Goal: Task Accomplishment & Management: Use online tool/utility

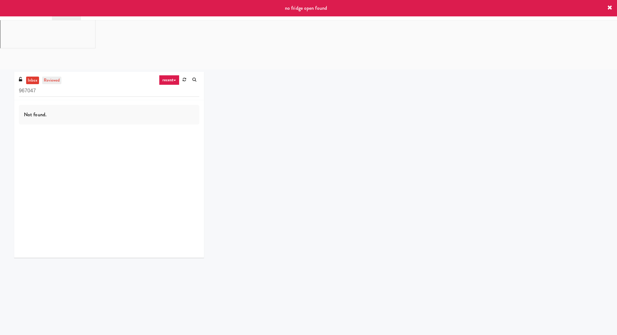
click at [50, 76] on link "reviewed" at bounding box center [52, 80] width 20 height 8
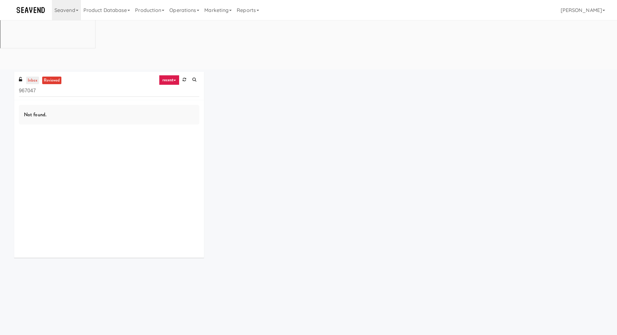
click at [35, 76] on link "inbox" at bounding box center [32, 80] width 13 height 8
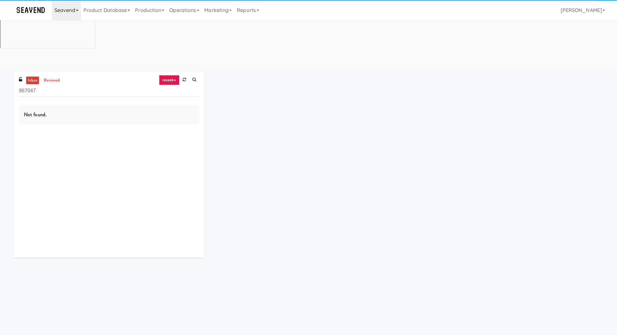
click at [68, 2] on link "Seavend" at bounding box center [66, 10] width 29 height 20
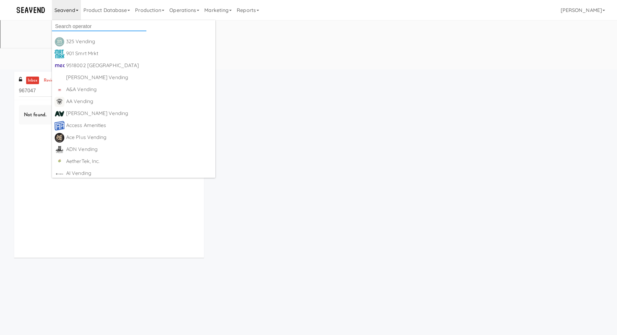
click at [70, 25] on input "text" at bounding box center [99, 26] width 94 height 9
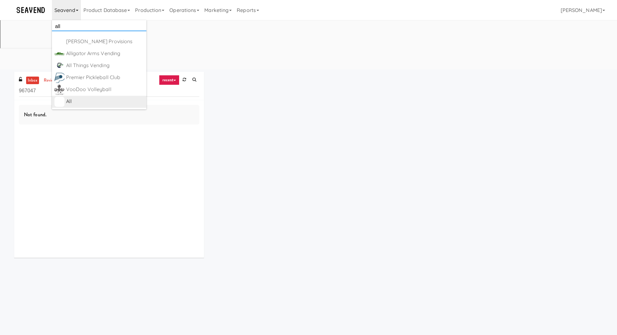
type input "all"
click at [94, 106] on div "All https://classic.micromart.com/vision-orders/967047" at bounding box center [105, 102] width 78 height 10
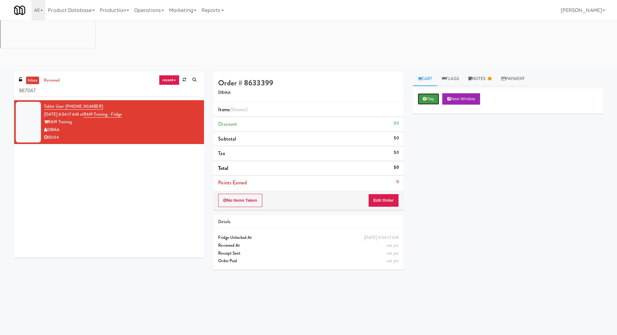
click at [427, 93] on button "Play" at bounding box center [429, 98] width 22 height 11
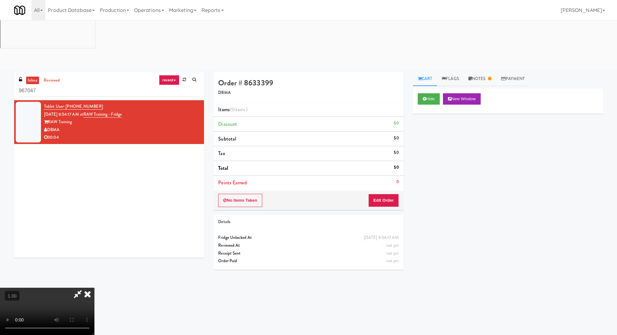
click at [68, 287] on video at bounding box center [47, 310] width 94 height 47
click at [381, 194] on button "Edit Order" at bounding box center [383, 200] width 31 height 13
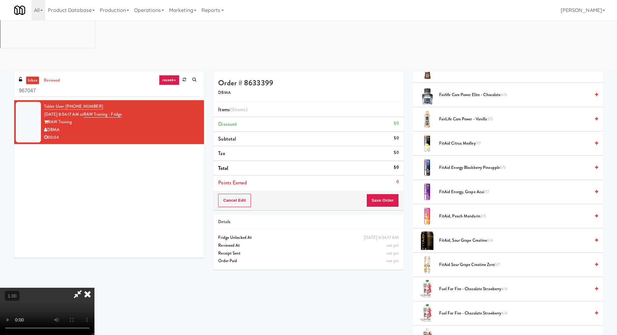
scroll to position [910, 0]
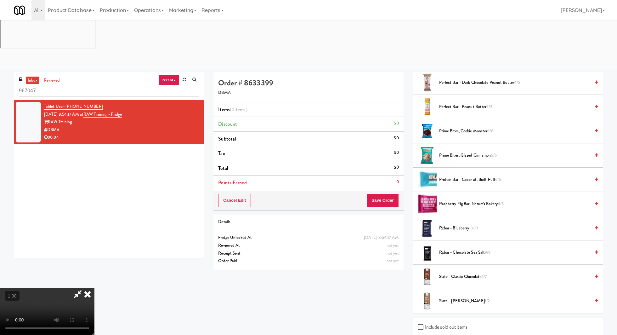
checkbox input "true"
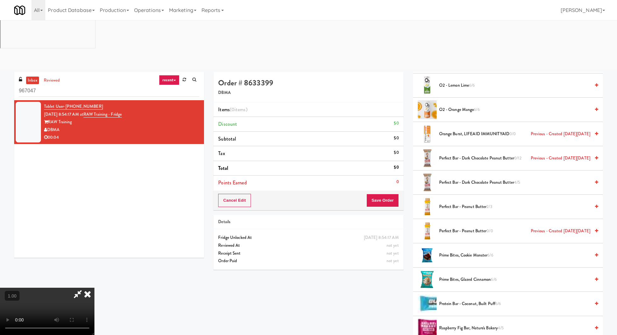
scroll to position [1465, 0]
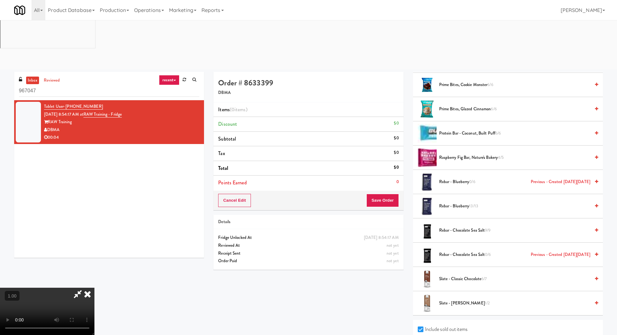
checkbox input "true"
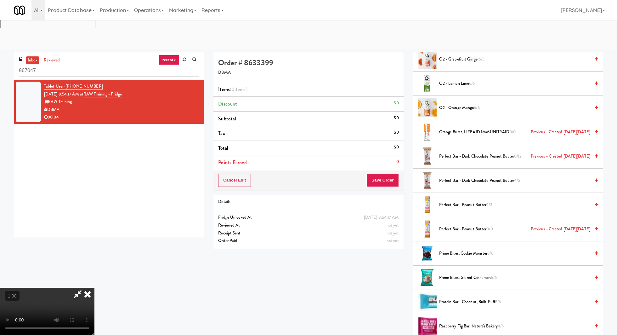
scroll to position [76, 0]
click at [94, 287] on video at bounding box center [47, 310] width 94 height 47
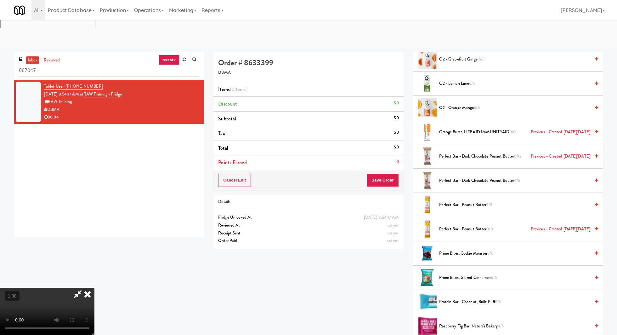
click at [94, 287] on video at bounding box center [47, 310] width 94 height 47
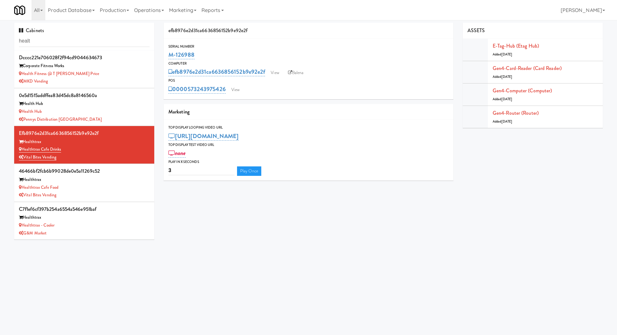
click at [86, 41] on input "healt" at bounding box center [84, 41] width 131 height 12
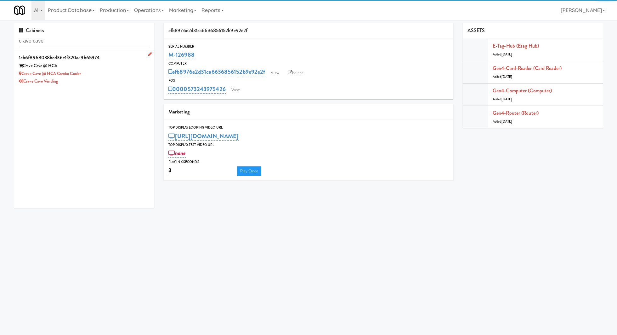
type input "crave cave"
click at [119, 73] on div "Crave Cave @ HCA Combo Cooler" at bounding box center [84, 74] width 131 height 8
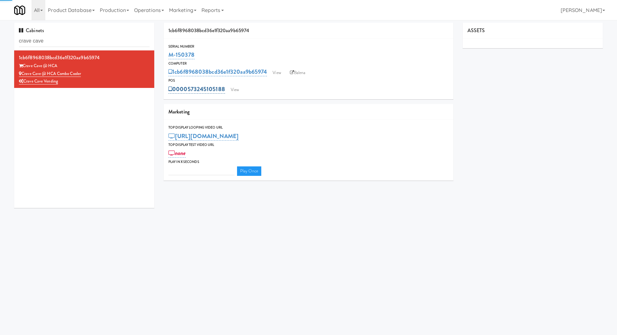
type input "3"
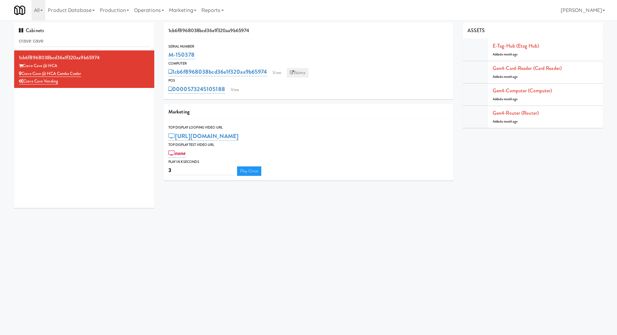
click at [295, 70] on link "Balena" at bounding box center [298, 72] width 22 height 9
drag, startPoint x: 200, startPoint y: 53, endPoint x: 166, endPoint y: 53, distance: 34.0
click at [166, 53] on div "Serial Number M-150378" at bounding box center [309, 51] width 290 height 17
click at [233, 88] on link "View" at bounding box center [235, 89] width 14 height 9
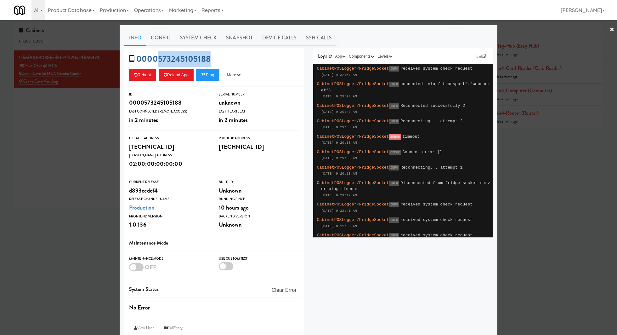
drag, startPoint x: 225, startPoint y: 54, endPoint x: 157, endPoint y: 54, distance: 68.0
click at [157, 54] on div "0000573245105188 Reboot Reload App Ping More Ping Server Restart Server Force R…" at bounding box center [213, 67] width 179 height 38
copy link "573245105188"
click at [58, 109] on div at bounding box center [308, 167] width 617 height 335
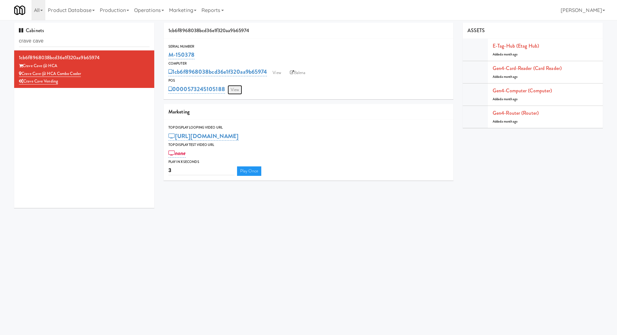
click at [232, 93] on link "View" at bounding box center [235, 89] width 14 height 9
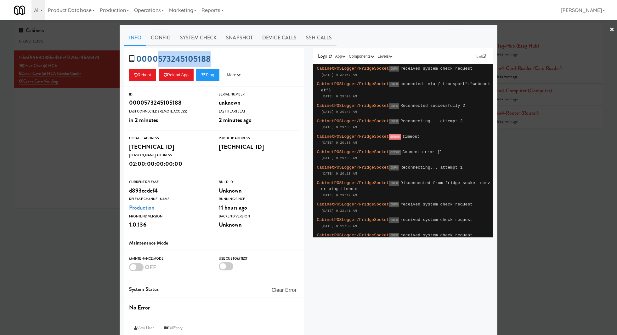
drag, startPoint x: 217, startPoint y: 60, endPoint x: 157, endPoint y: 59, distance: 60.4
click at [157, 59] on div "0000573245105188 Reboot Reload App Ping More Ping Server Restart Server Force R…" at bounding box center [213, 67] width 179 height 38
copy link "573245105188"
click at [96, 104] on div at bounding box center [308, 167] width 617 height 335
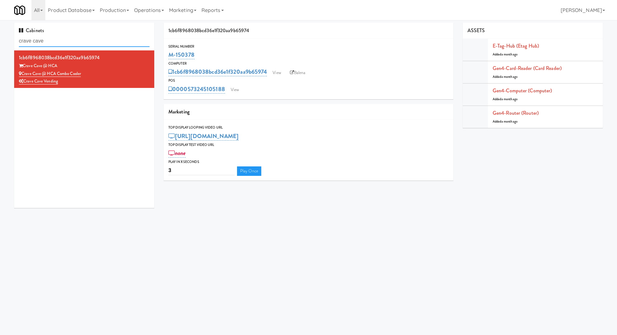
click at [115, 42] on input "crave cave" at bounding box center [84, 41] width 131 height 12
click at [115, 43] on input "crave cave" at bounding box center [84, 41] width 131 height 12
paste input "Greenvue Apartments - Coole"
click at [115, 43] on input "crave cave Greenvue Apartments - Coole" at bounding box center [84, 41] width 131 height 12
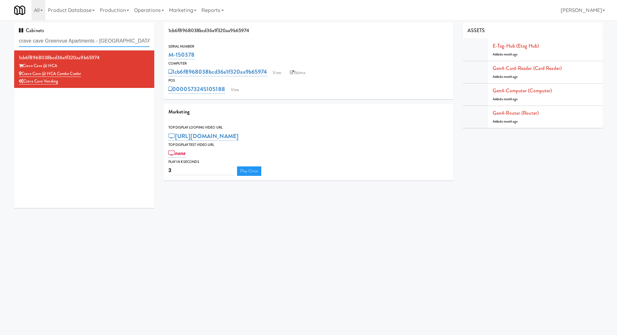
click at [115, 43] on input "crave cave Greenvue Apartments - Coole" at bounding box center [84, 41] width 131 height 12
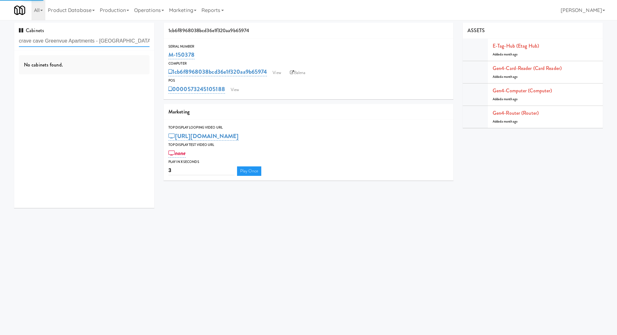
paste input "text"
type input "Greenvue Apartments - Coole"
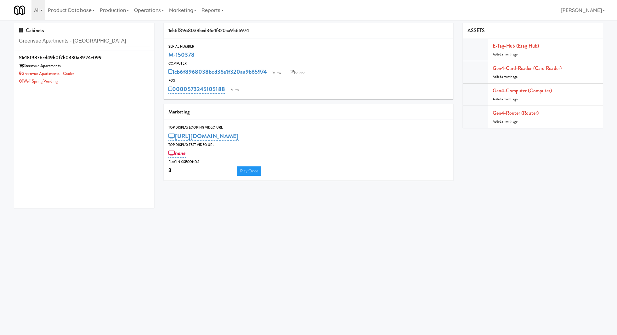
click at [118, 62] on div "Greenvue Apartments" at bounding box center [84, 66] width 131 height 8
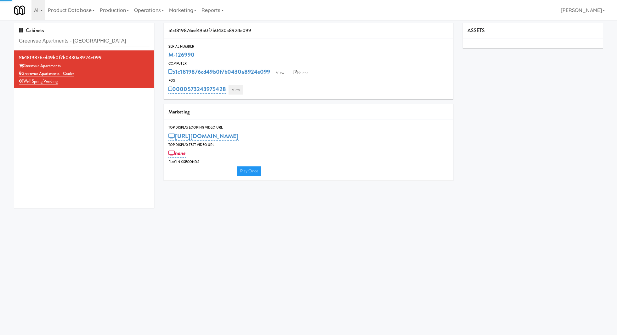
type input "3"
click at [237, 91] on link "View" at bounding box center [235, 89] width 14 height 9
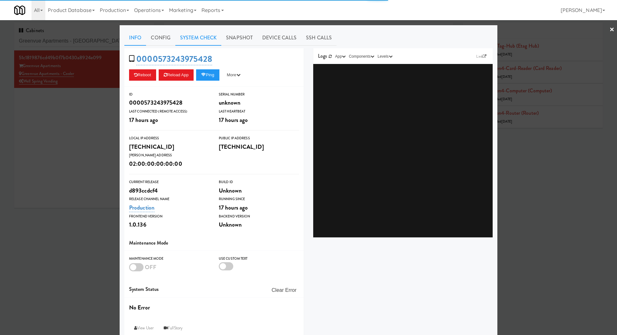
click at [193, 35] on link "System Check" at bounding box center [198, 38] width 46 height 16
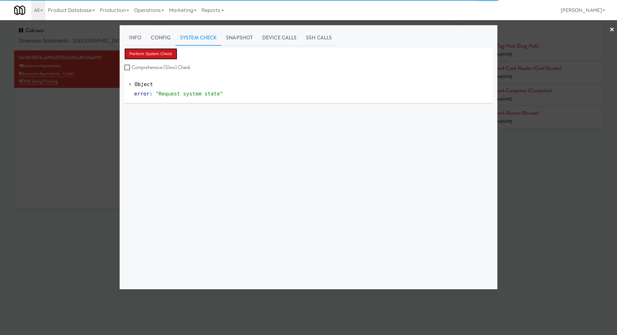
click at [167, 49] on button "Perform System Check" at bounding box center [150, 53] width 53 height 11
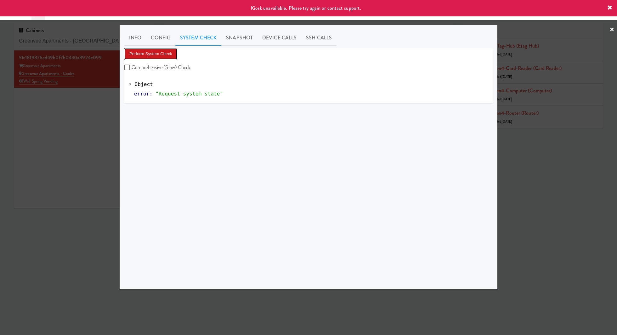
click at [166, 57] on button "Perform System Check" at bounding box center [150, 53] width 53 height 11
click at [82, 96] on div at bounding box center [308, 167] width 617 height 335
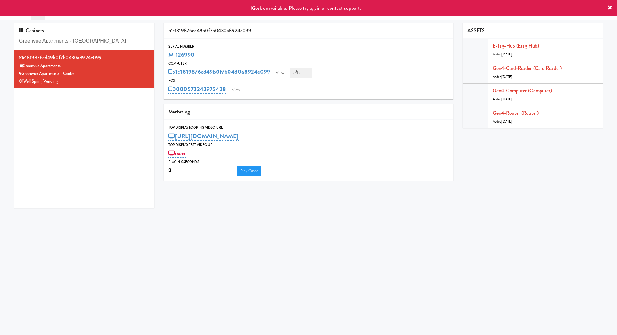
click at [300, 70] on link "Balena" at bounding box center [301, 72] width 22 height 9
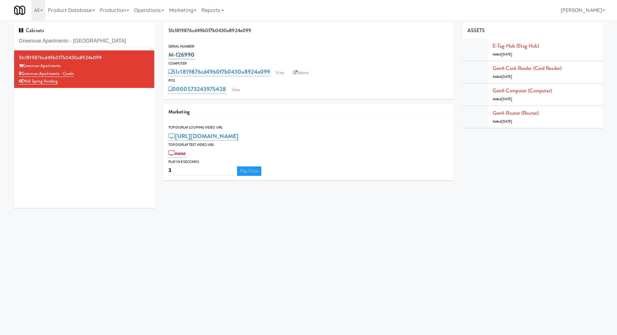
drag, startPoint x: 198, startPoint y: 52, endPoint x: 168, endPoint y: 52, distance: 29.6
click at [168, 52] on div "M-126990" at bounding box center [308, 54] width 280 height 11
copy link "M-126990"
click at [85, 39] on input "Greenvue Apartments - Coole" at bounding box center [84, 41] width 131 height 12
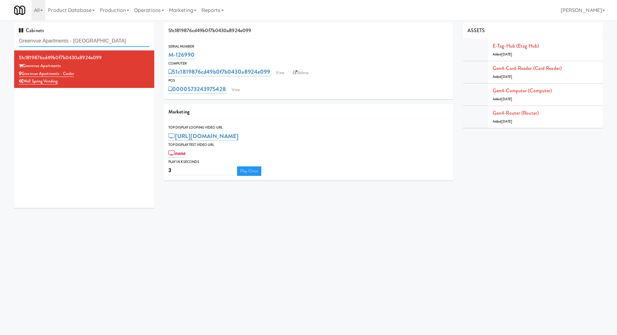
click at [85, 39] on input "Greenvue Apartments - Coole" at bounding box center [84, 41] width 131 height 12
paste input "[PERSON_NAME] Metrocenter"
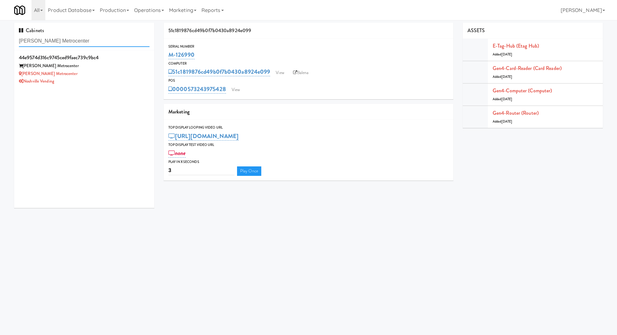
type input "[PERSON_NAME] Metrocenter"
click at [85, 69] on div "[PERSON_NAME] Metrocenter" at bounding box center [84, 66] width 131 height 8
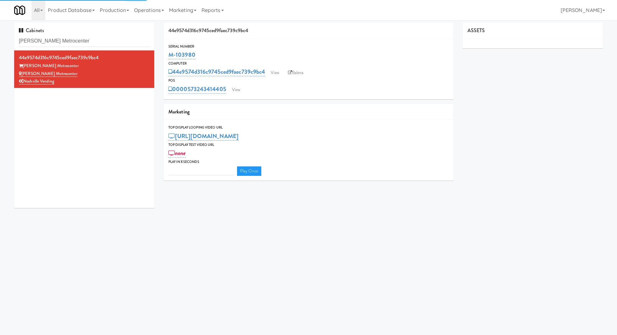
type input "3"
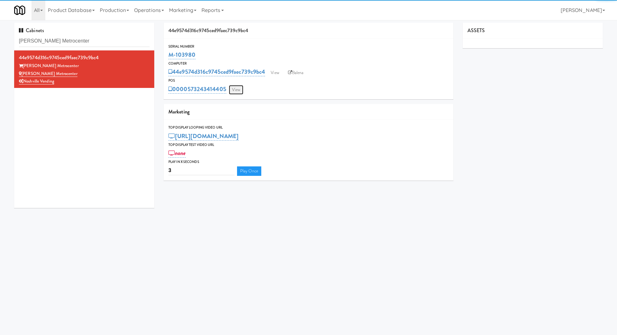
click at [237, 89] on link "View" at bounding box center [236, 89] width 14 height 9
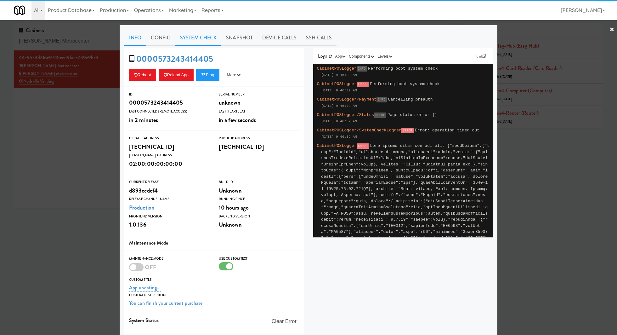
click at [201, 38] on link "System Check" at bounding box center [198, 38] width 46 height 16
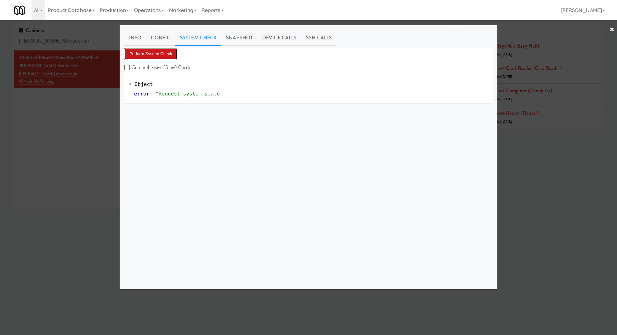
click at [170, 54] on button "Perform System Check" at bounding box center [150, 53] width 53 height 11
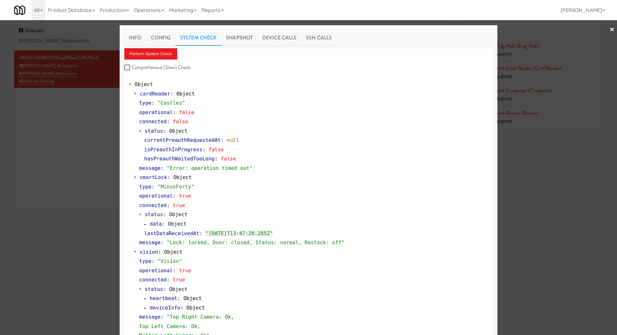
click at [65, 120] on div at bounding box center [308, 167] width 617 height 335
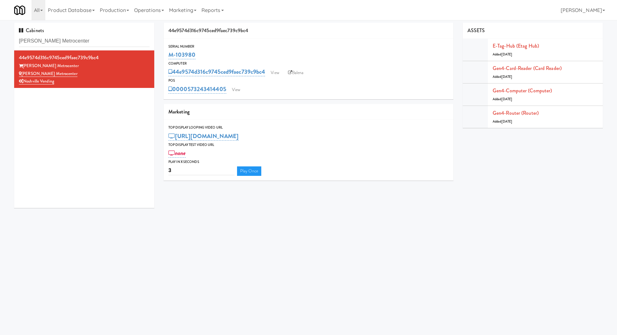
drag, startPoint x: 200, startPoint y: 53, endPoint x: 164, endPoint y: 53, distance: 35.2
click at [164, 53] on div "Serial Number M-103980" at bounding box center [309, 51] width 290 height 17
click at [239, 87] on link "View" at bounding box center [236, 89] width 14 height 9
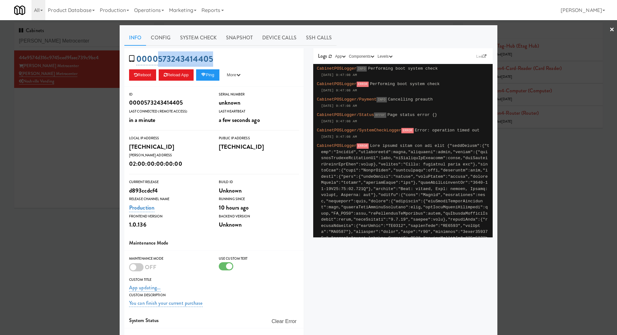
drag, startPoint x: 227, startPoint y: 53, endPoint x: 158, endPoint y: 54, distance: 69.2
click at [158, 54] on div "0000573243414405 Reboot Reload App Ping More Ping Server Restart Server Force R…" at bounding box center [213, 67] width 179 height 38
copy link "573243414405"
click at [74, 118] on div at bounding box center [308, 167] width 617 height 335
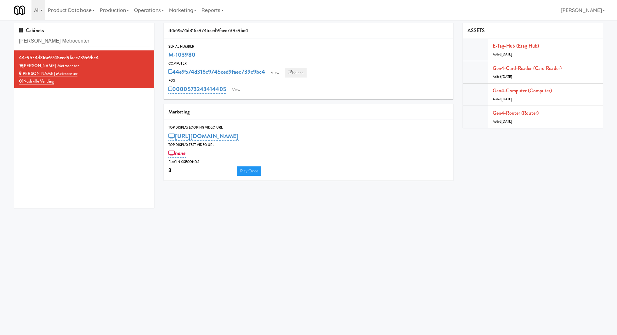
click at [297, 72] on link "Balena" at bounding box center [296, 72] width 22 height 9
click at [91, 43] on input "[PERSON_NAME] Metrocenter" at bounding box center [84, 41] width 131 height 12
click at [121, 37] on input "[PERSON_NAME] Metrocenter" at bounding box center [84, 41] width 131 height 12
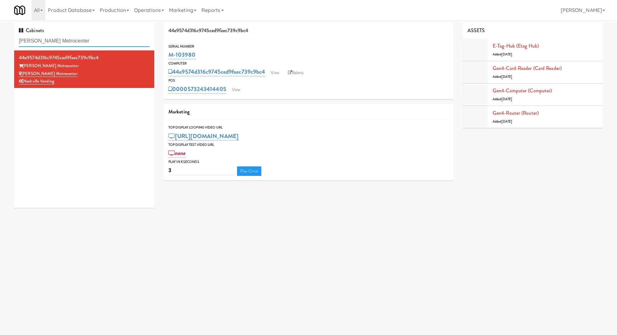
click at [121, 37] on input "[PERSON_NAME] Metrocenter" at bounding box center [84, 41] width 131 height 12
paste input "Gentleman's Barb"
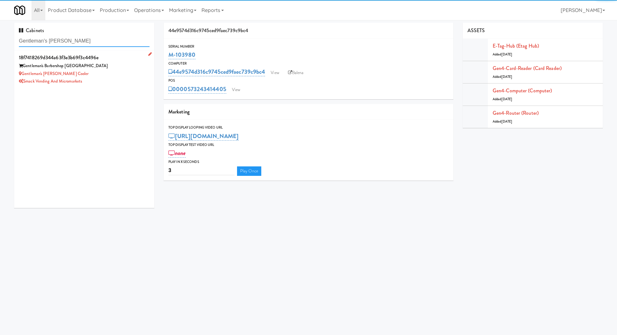
type input "Gentleman's Barber"
click at [112, 67] on div "Gentleman's Barbershop Roseville" at bounding box center [84, 66] width 131 height 8
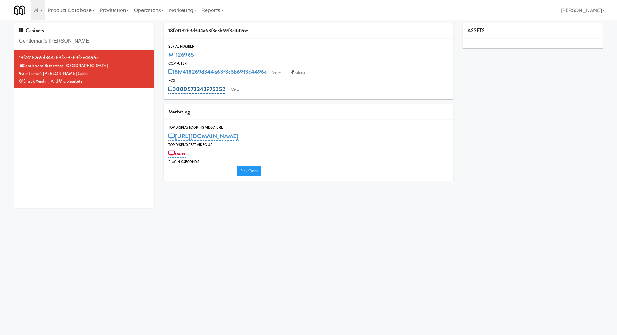
type input "3"
click at [234, 88] on link "View" at bounding box center [235, 89] width 14 height 9
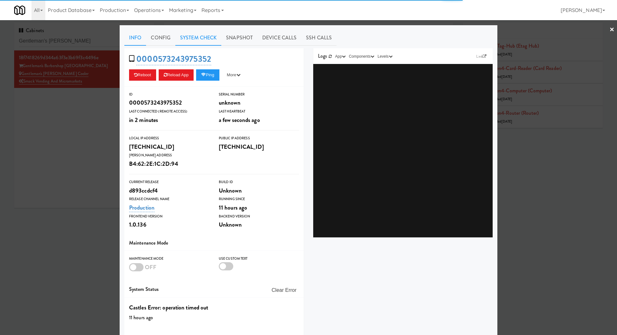
click at [213, 41] on link "System Check" at bounding box center [198, 38] width 46 height 16
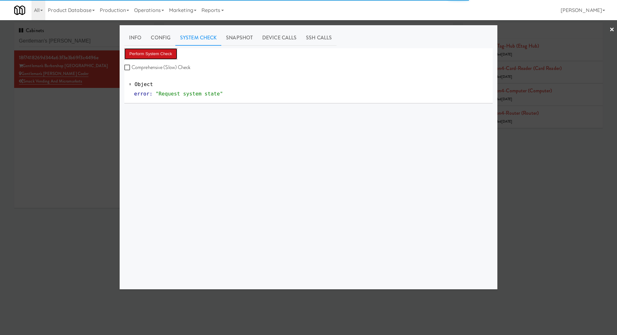
click at [174, 53] on button "Perform System Check" at bounding box center [150, 53] width 53 height 11
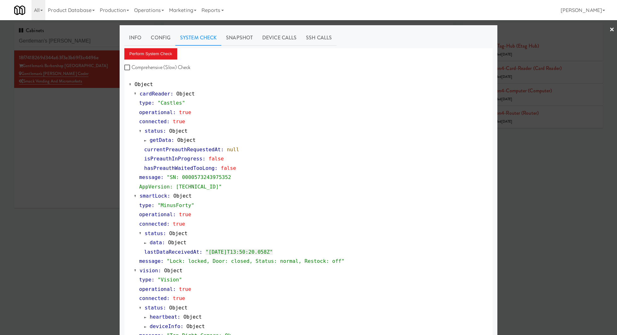
click at [72, 150] on div at bounding box center [308, 167] width 617 height 335
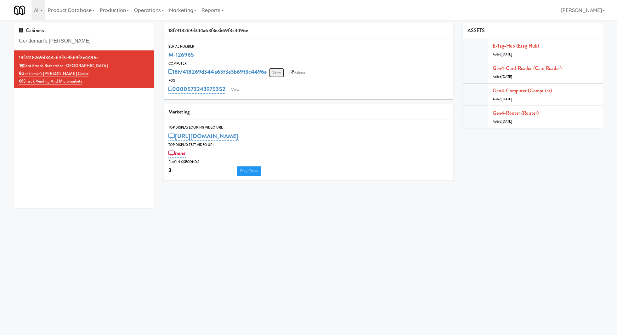
click at [282, 71] on link "View" at bounding box center [276, 72] width 14 height 9
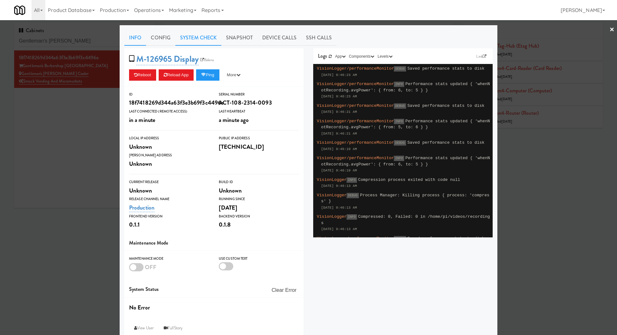
click at [198, 40] on link "System Check" at bounding box center [198, 38] width 46 height 16
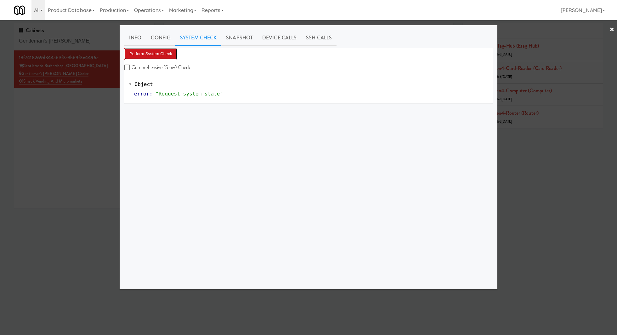
click at [165, 55] on button "Perform System Check" at bounding box center [150, 53] width 53 height 11
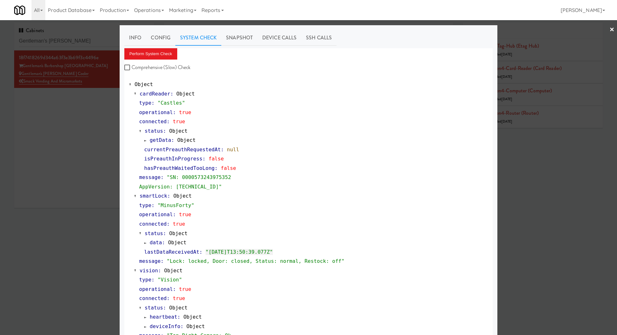
click at [85, 43] on div at bounding box center [308, 167] width 617 height 335
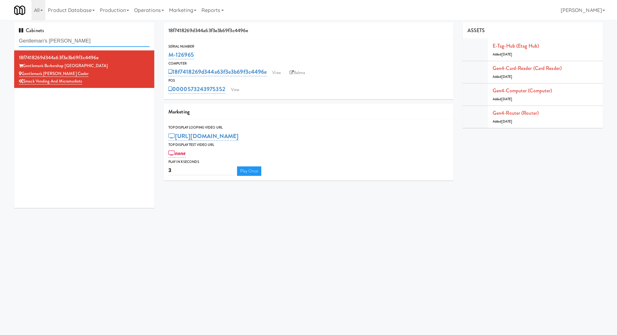
click at [85, 42] on input "Gentleman's Barber" at bounding box center [84, 41] width 131 height 12
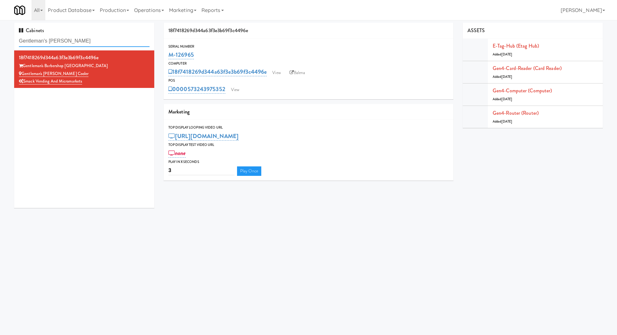
click at [85, 42] on input "Gentleman's Barber" at bounding box center [84, 41] width 131 height 12
paste input "2200 Progress - Right -Ambient"
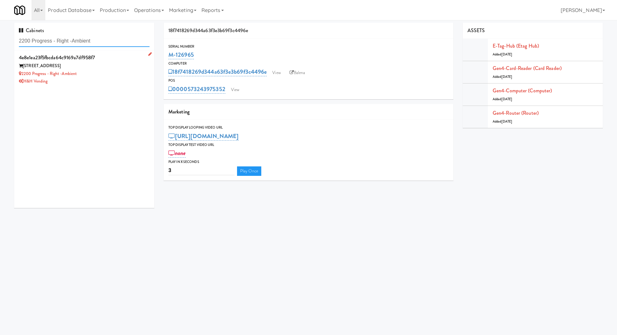
type input "2200 Progress - Right -Ambient"
click at [110, 75] on div "2200 Progress - Right -Ambient" at bounding box center [84, 74] width 131 height 8
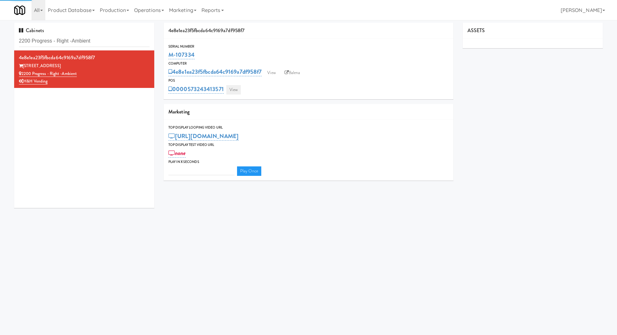
type input "3"
click at [235, 90] on link "View" at bounding box center [233, 89] width 14 height 9
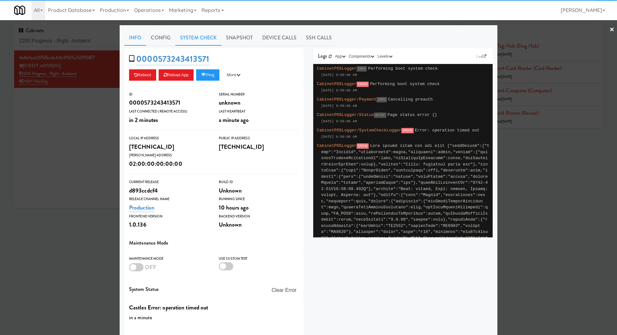
click at [191, 41] on link "System Check" at bounding box center [198, 38] width 46 height 16
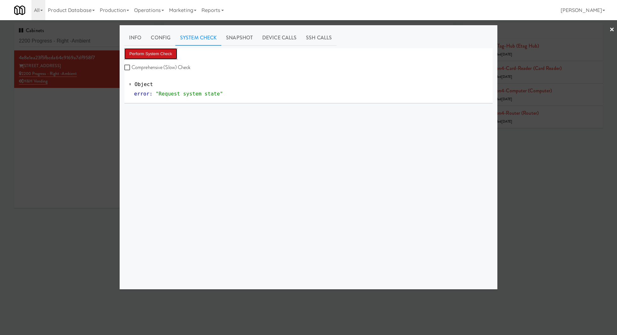
click at [169, 52] on button "Perform System Check" at bounding box center [150, 53] width 53 height 11
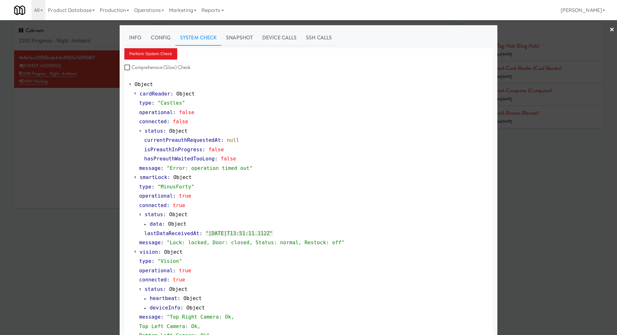
click at [92, 111] on div at bounding box center [308, 167] width 617 height 335
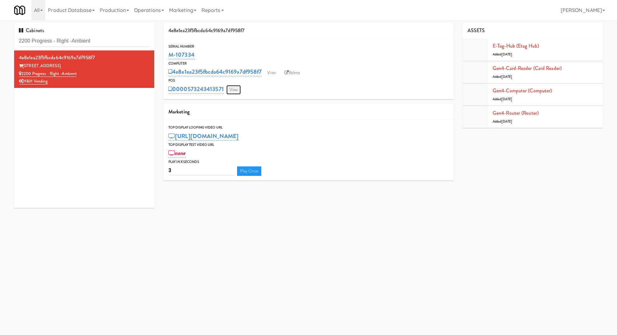
click at [233, 91] on link "View" at bounding box center [233, 89] width 14 height 9
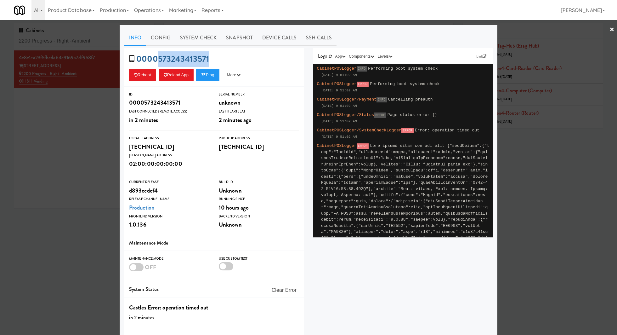
drag, startPoint x: 217, startPoint y: 57, endPoint x: 157, endPoint y: 53, distance: 59.9
click at [157, 53] on div "0000573243413571 Reboot Reload App Ping More Ping Server Restart Server Force R…" at bounding box center [213, 67] width 179 height 38
copy link "573243413571"
click at [97, 112] on div at bounding box center [308, 167] width 617 height 335
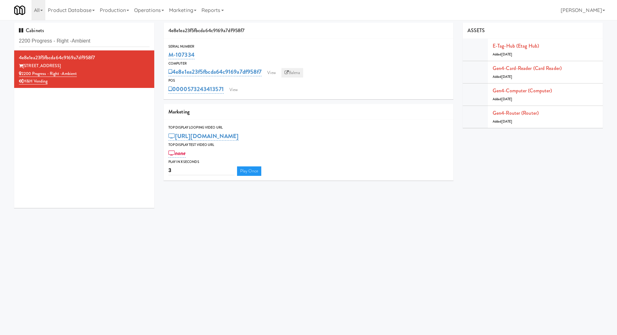
click at [289, 74] on icon at bounding box center [286, 72] width 4 height 4
click at [232, 81] on div "POS" at bounding box center [308, 80] width 280 height 6
click at [234, 86] on link "View" at bounding box center [233, 89] width 14 height 9
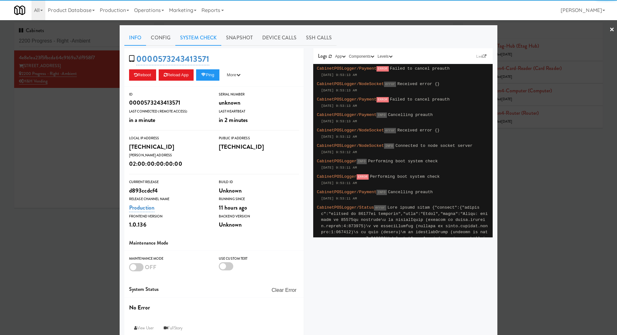
click at [200, 41] on link "System Check" at bounding box center [198, 38] width 46 height 16
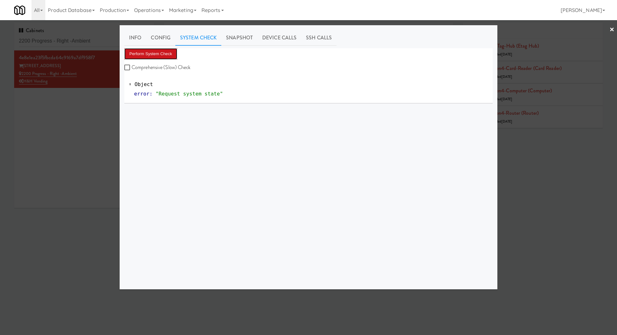
click at [172, 55] on button "Perform System Check" at bounding box center [150, 53] width 53 height 11
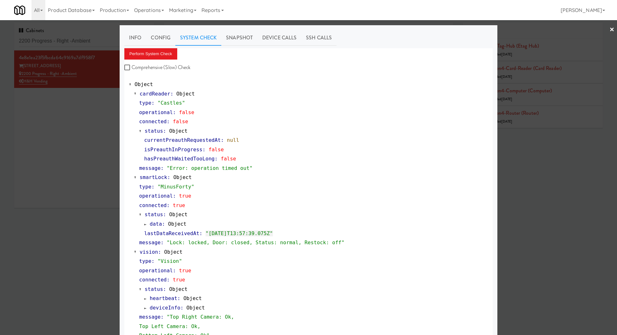
click at [100, 114] on div at bounding box center [308, 167] width 617 height 335
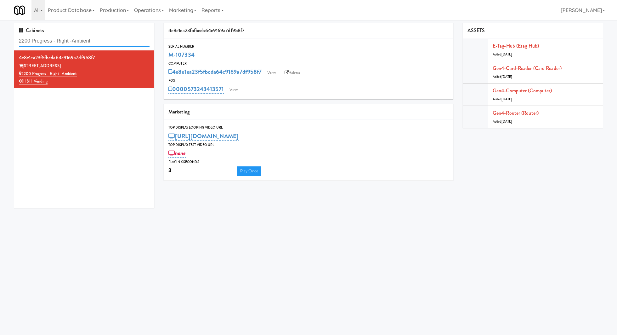
click at [130, 40] on input "2200 Progress - Right -Ambient" at bounding box center [84, 41] width 131 height 12
paste input "WPW - Right -"
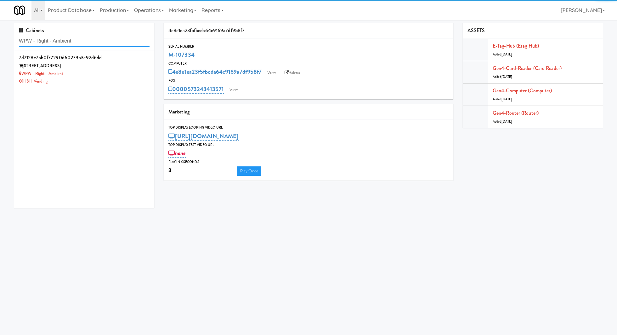
type input "WPW - Right - Ambient"
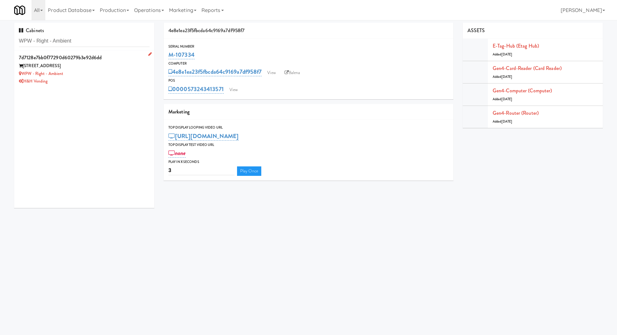
click at [132, 72] on div "WPW - Right - Ambient" at bounding box center [84, 74] width 131 height 8
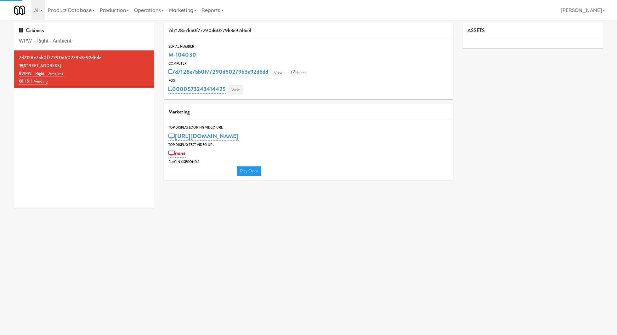
type input "3"
click at [240, 91] on link "View" at bounding box center [235, 89] width 14 height 9
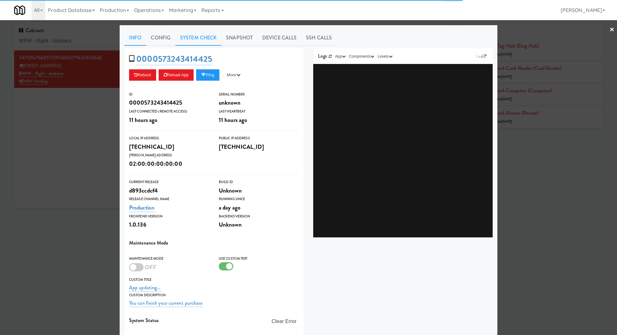
click at [211, 41] on link "System Check" at bounding box center [198, 38] width 46 height 16
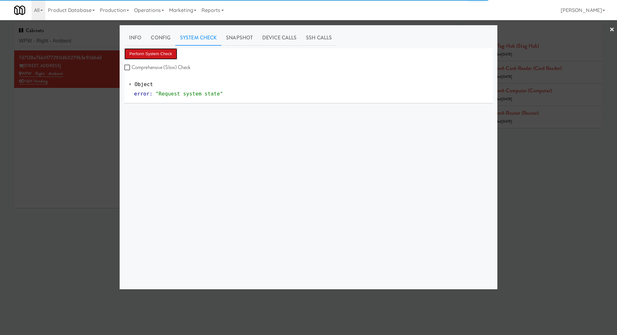
click at [172, 53] on button "Perform System Check" at bounding box center [150, 53] width 53 height 11
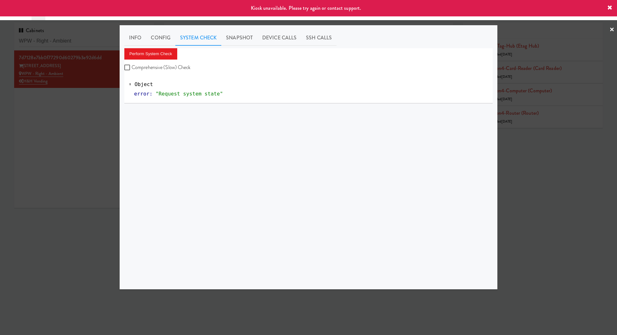
click at [99, 121] on div at bounding box center [308, 167] width 617 height 335
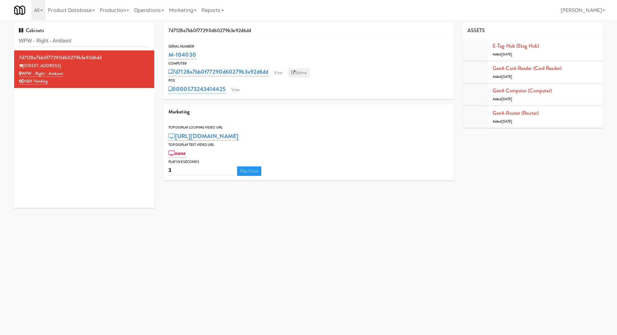
click at [303, 75] on link "Balena" at bounding box center [299, 72] width 22 height 9
click at [239, 87] on link "View" at bounding box center [235, 89] width 14 height 9
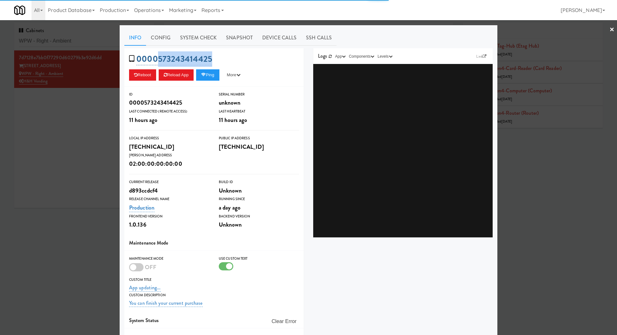
drag, startPoint x: 221, startPoint y: 61, endPoint x: 159, endPoint y: 62, distance: 62.0
click at [159, 62] on div "0000573243414425 Reboot Reload App Ping More Ping Server Restart Server Force R…" at bounding box center [213, 67] width 179 height 38
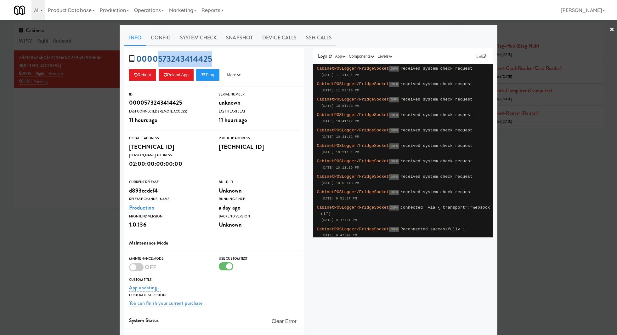
copy link "573243414425"
click at [94, 103] on div at bounding box center [308, 167] width 617 height 335
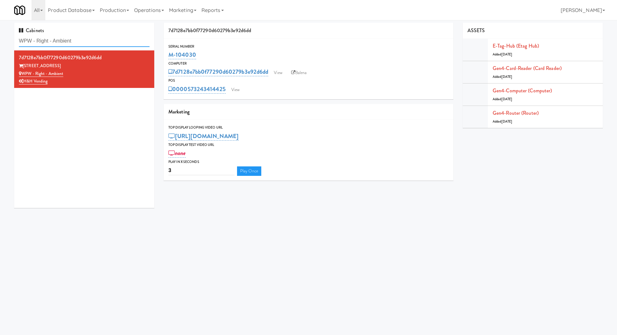
click at [93, 40] on input "WPW - Right - Ambient" at bounding box center [84, 41] width 131 height 12
paste input "Cosmo Combo Uni"
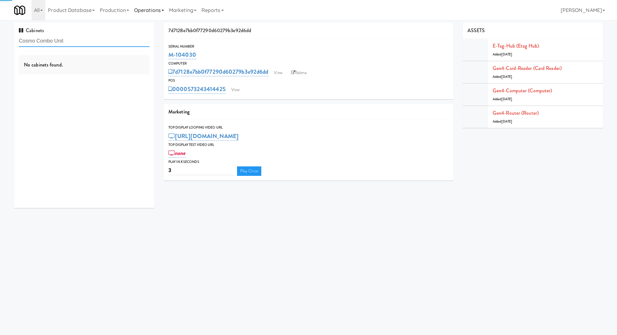
type input "Cosmo Combo Unit"
click at [123, 65] on div "Cosmopolitan" at bounding box center [84, 66] width 131 height 8
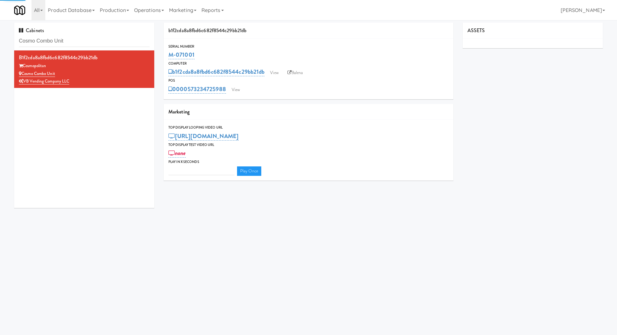
type input "3"
click at [238, 90] on link "View" at bounding box center [235, 89] width 14 height 9
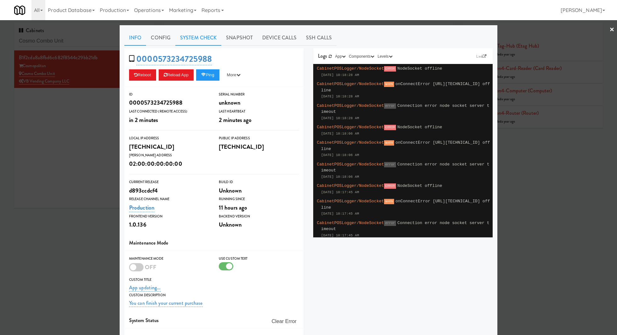
click at [210, 42] on link "System Check" at bounding box center [198, 38] width 46 height 16
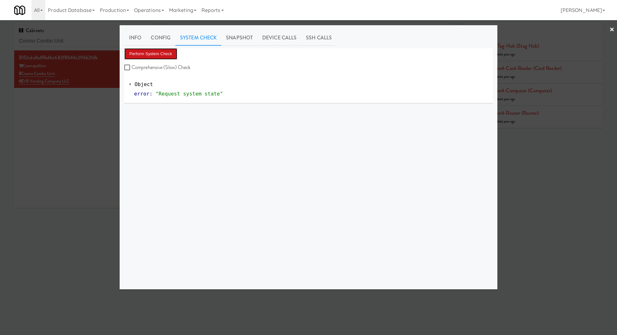
click at [164, 57] on button "Perform System Check" at bounding box center [150, 53] width 53 height 11
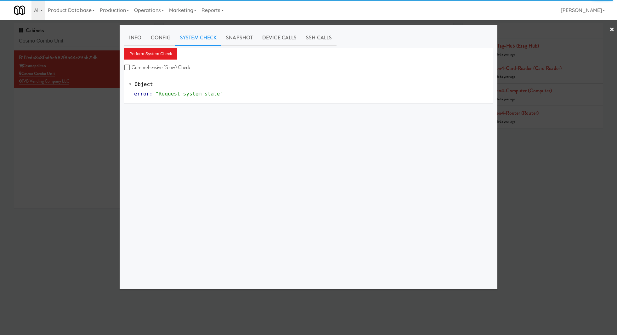
click at [71, 150] on div at bounding box center [308, 167] width 617 height 335
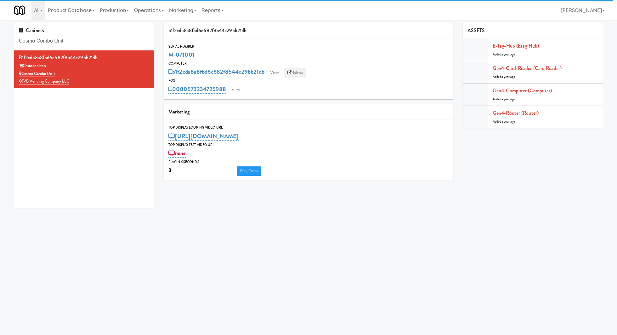
click at [300, 74] on link "Balena" at bounding box center [295, 72] width 22 height 9
click at [238, 92] on link "View" at bounding box center [235, 89] width 14 height 9
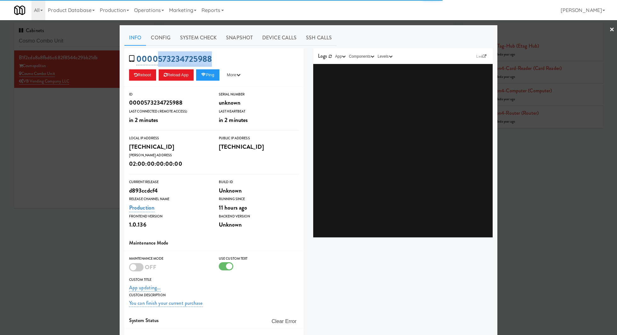
drag, startPoint x: 217, startPoint y: 57, endPoint x: 157, endPoint y: 58, distance: 59.8
click at [157, 58] on div "0000573234725988 Reboot Reload App Ping More Ping Server Restart Server Force R…" at bounding box center [213, 67] width 179 height 38
copy link "573234725988"
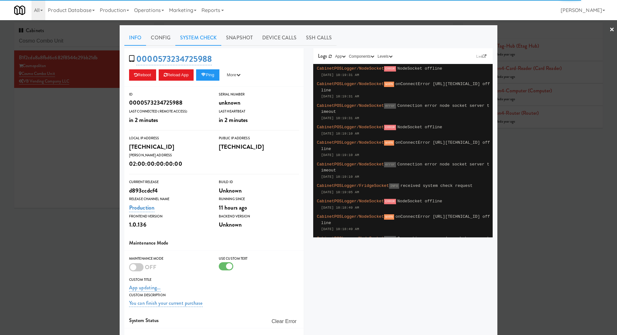
click at [199, 34] on link "System Check" at bounding box center [198, 38] width 46 height 16
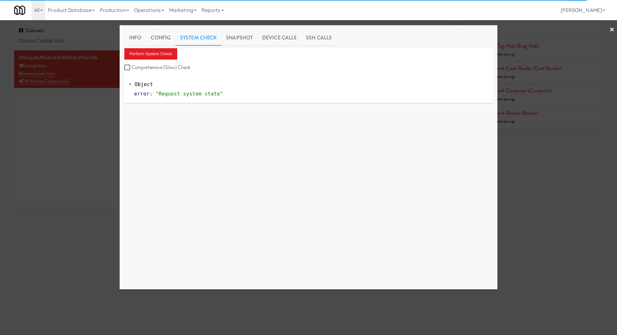
click at [161, 46] on div "Info Config System Check Snapshot Device Calls SSH Calls Perform System Check C…" at bounding box center [308, 157] width 368 height 254
click at [160, 51] on button "Perform System Check" at bounding box center [150, 53] width 53 height 11
click at [48, 105] on div at bounding box center [308, 167] width 617 height 335
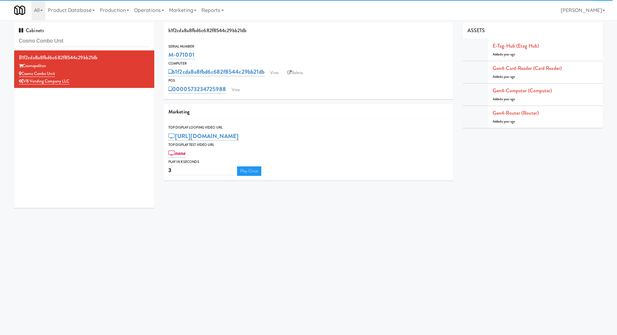
drag, startPoint x: 202, startPoint y: 53, endPoint x: 165, endPoint y: 53, distance: 37.1
click at [165, 53] on div "Serial Number M-071001" at bounding box center [309, 51] width 290 height 17
copy link "M-071001"
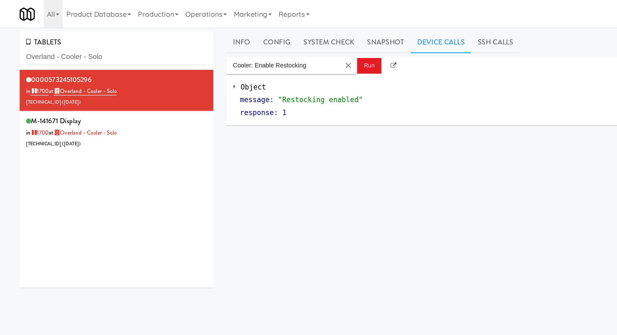
click at [45, 43] on input "Overland - Cooler - Solo" at bounding box center [84, 41] width 131 height 12
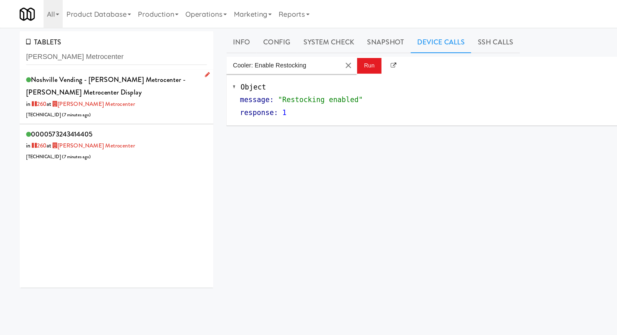
type input "[PERSON_NAME] Metrocenter"
click at [120, 76] on div "Noshville Vending - [PERSON_NAME] Metrocenter - [PERSON_NAME] Metrocenter Displ…" at bounding box center [84, 70] width 131 height 34
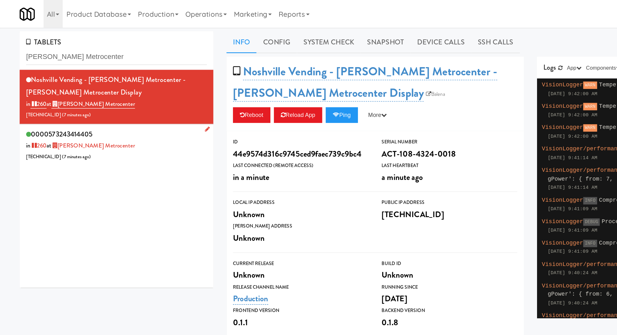
click at [122, 99] on div "0000573243414405 in 260 at [PERSON_NAME][GEOGRAPHIC_DATA] [TECHNICAL_ID] ( 7 mi…" at bounding box center [84, 104] width 131 height 25
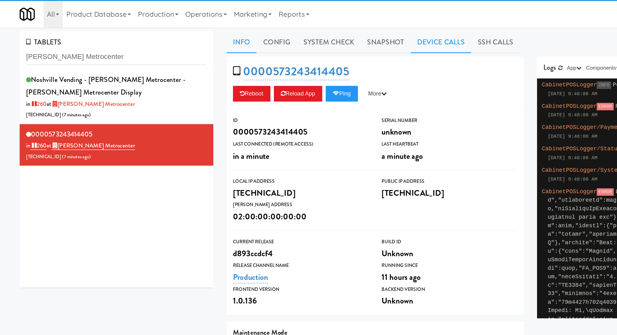
click at [312, 33] on link "Device Calls" at bounding box center [319, 31] width 44 height 16
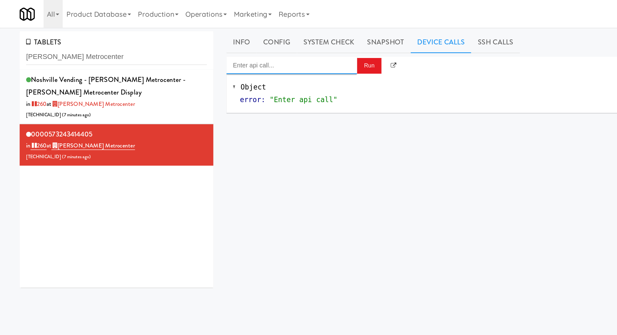
click at [248, 45] on input "Enter api call..." at bounding box center [211, 47] width 94 height 13
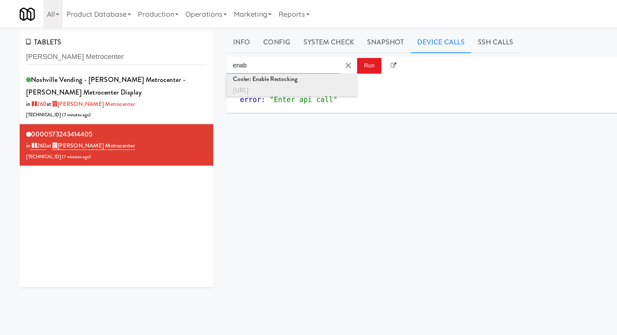
click at [245, 62] on div "[URL]" at bounding box center [210, 65] width 85 height 8
type input "Cooler: Enable Restocking"
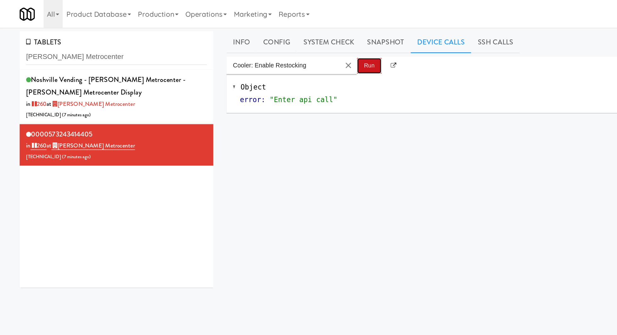
click at [266, 50] on button "Run" at bounding box center [267, 47] width 18 height 11
